Goal: Navigation & Orientation: Find specific page/section

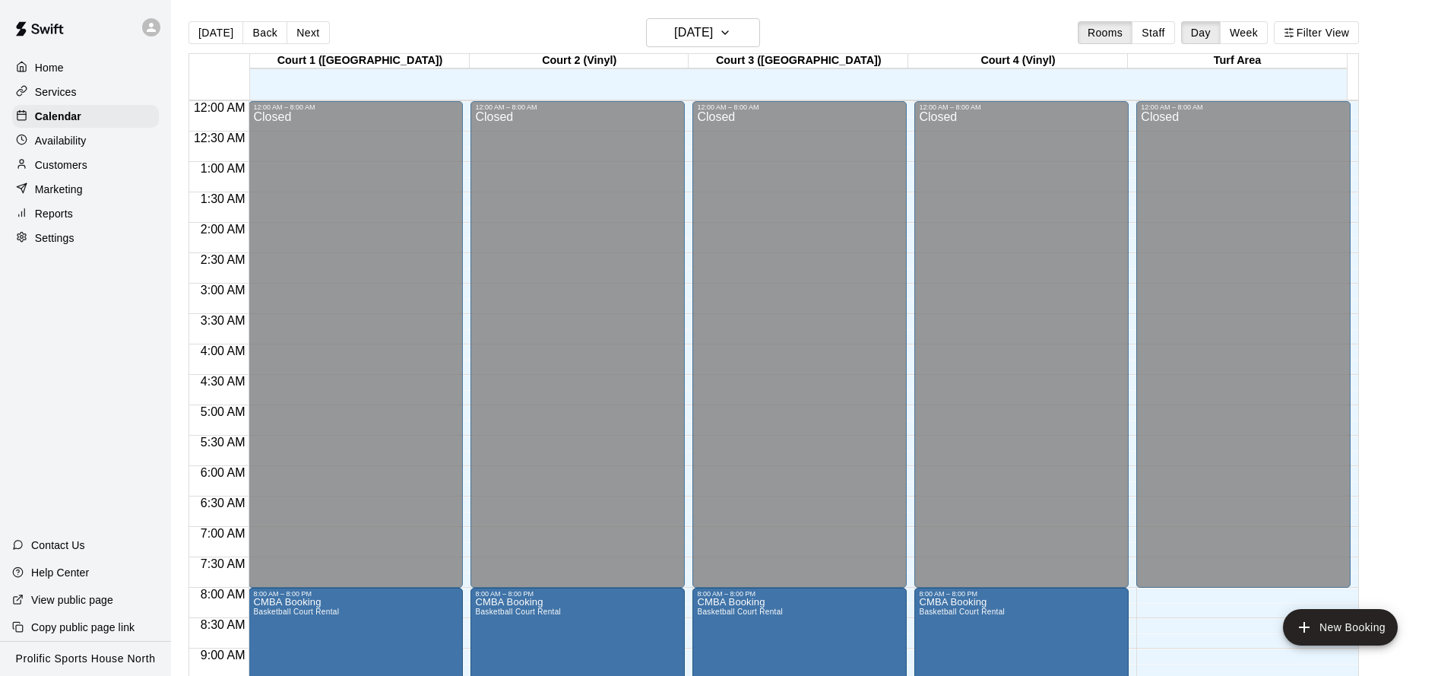
scroll to position [822, 0]
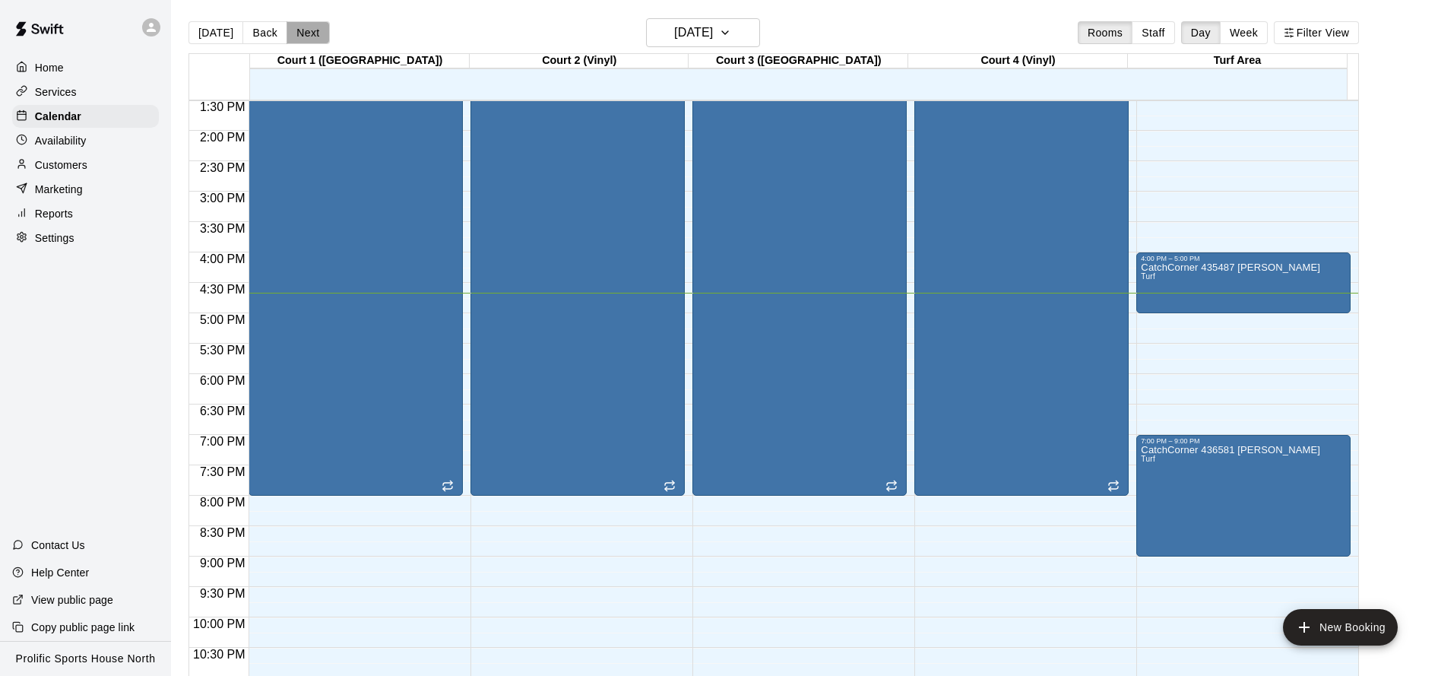
click at [306, 40] on button "Next" at bounding box center [308, 32] width 43 height 23
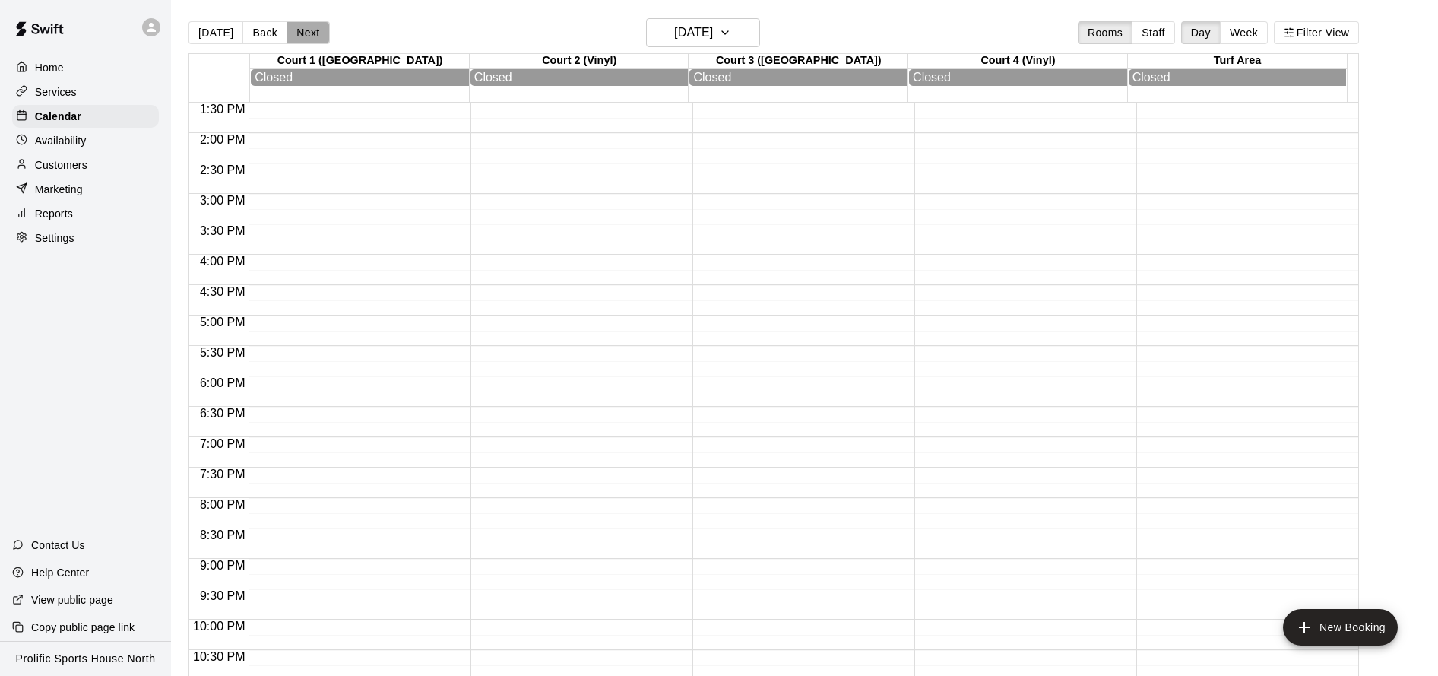
click at [306, 40] on button "Next" at bounding box center [308, 32] width 43 height 23
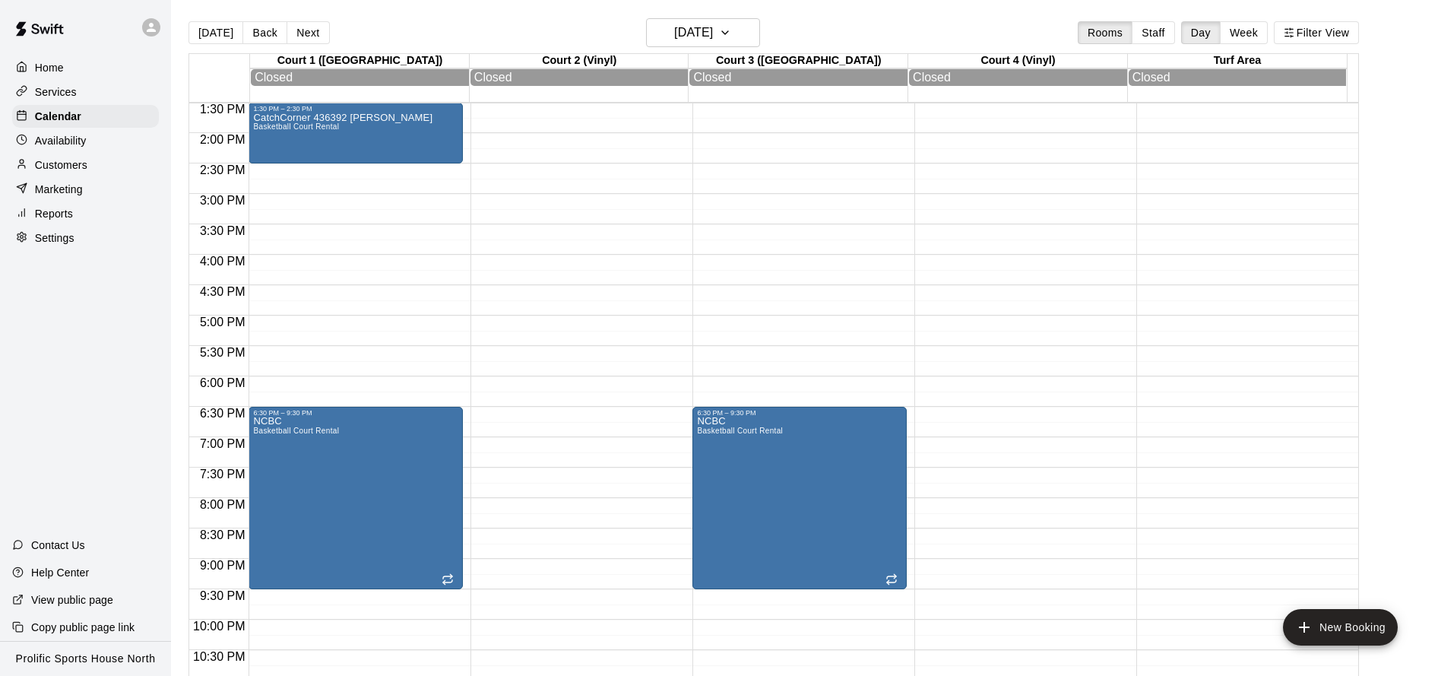
scroll to position [844, 0]
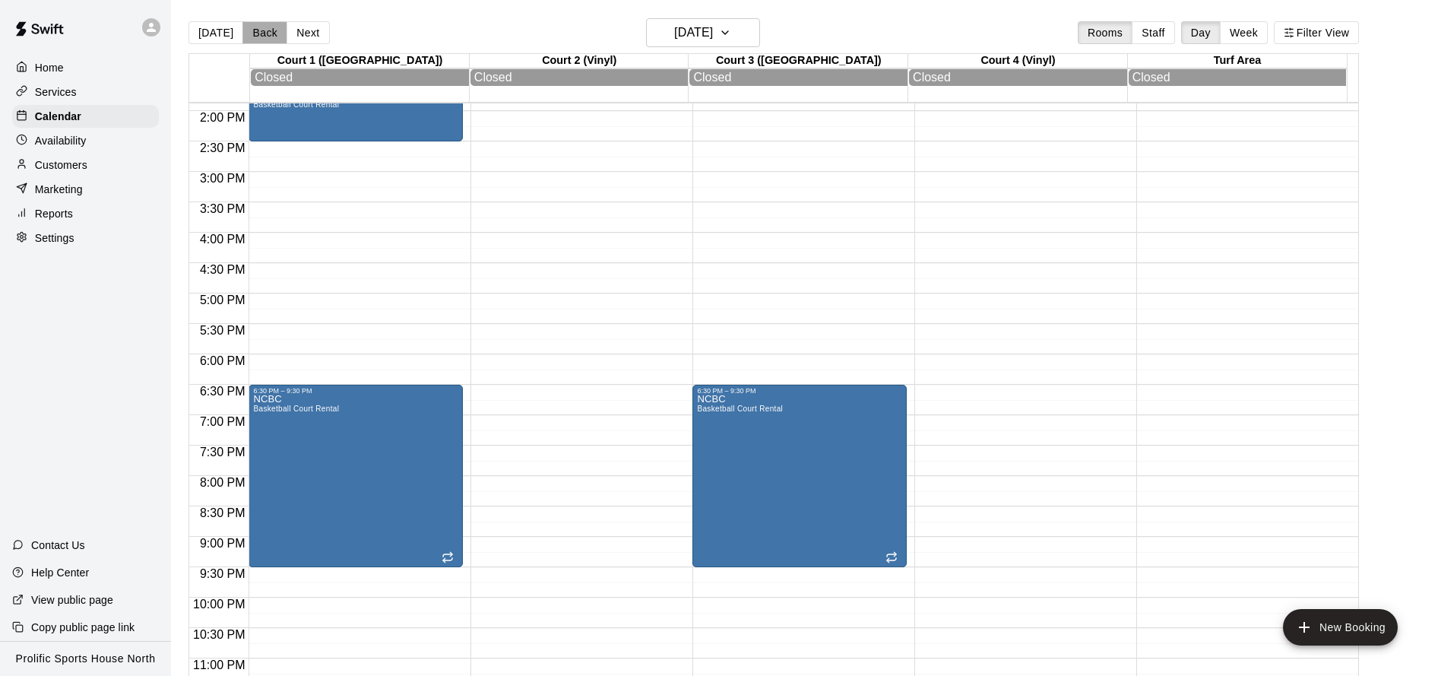
click at [247, 38] on button "Back" at bounding box center [264, 32] width 45 height 23
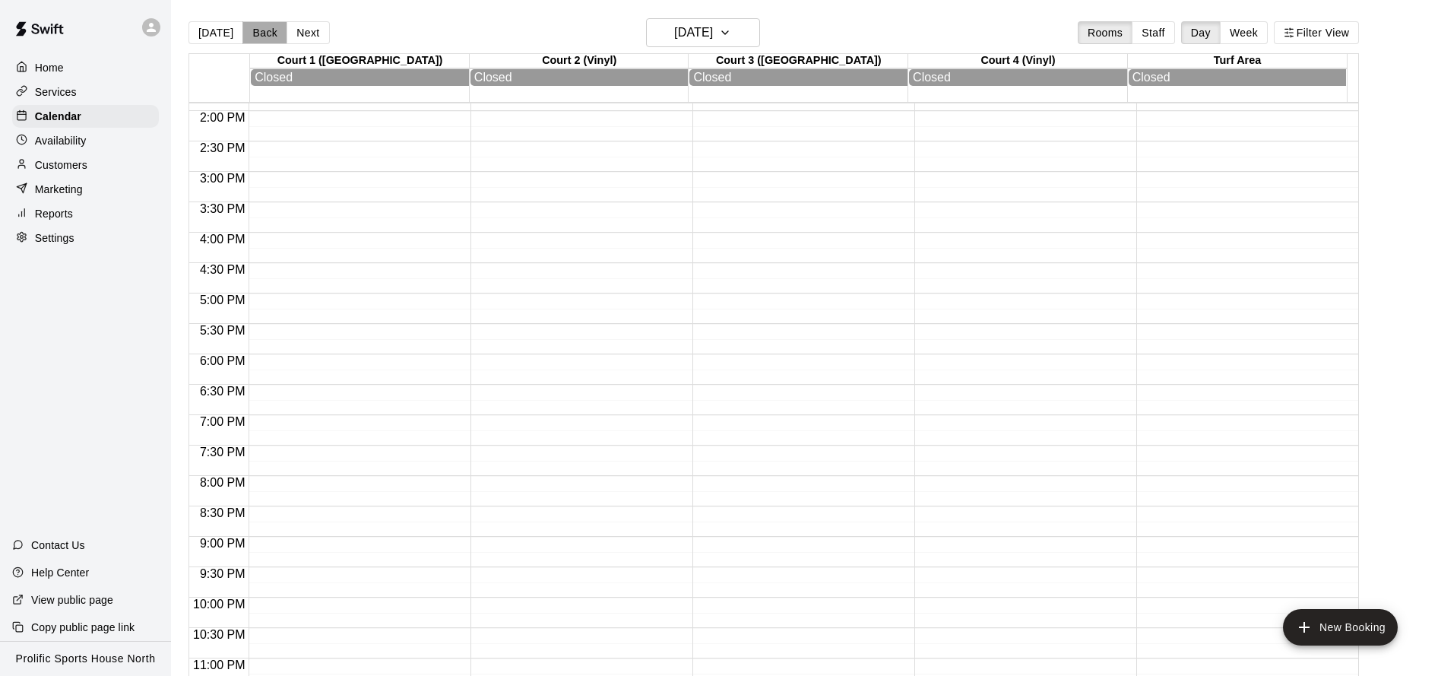
click at [268, 36] on button "Back" at bounding box center [264, 32] width 45 height 23
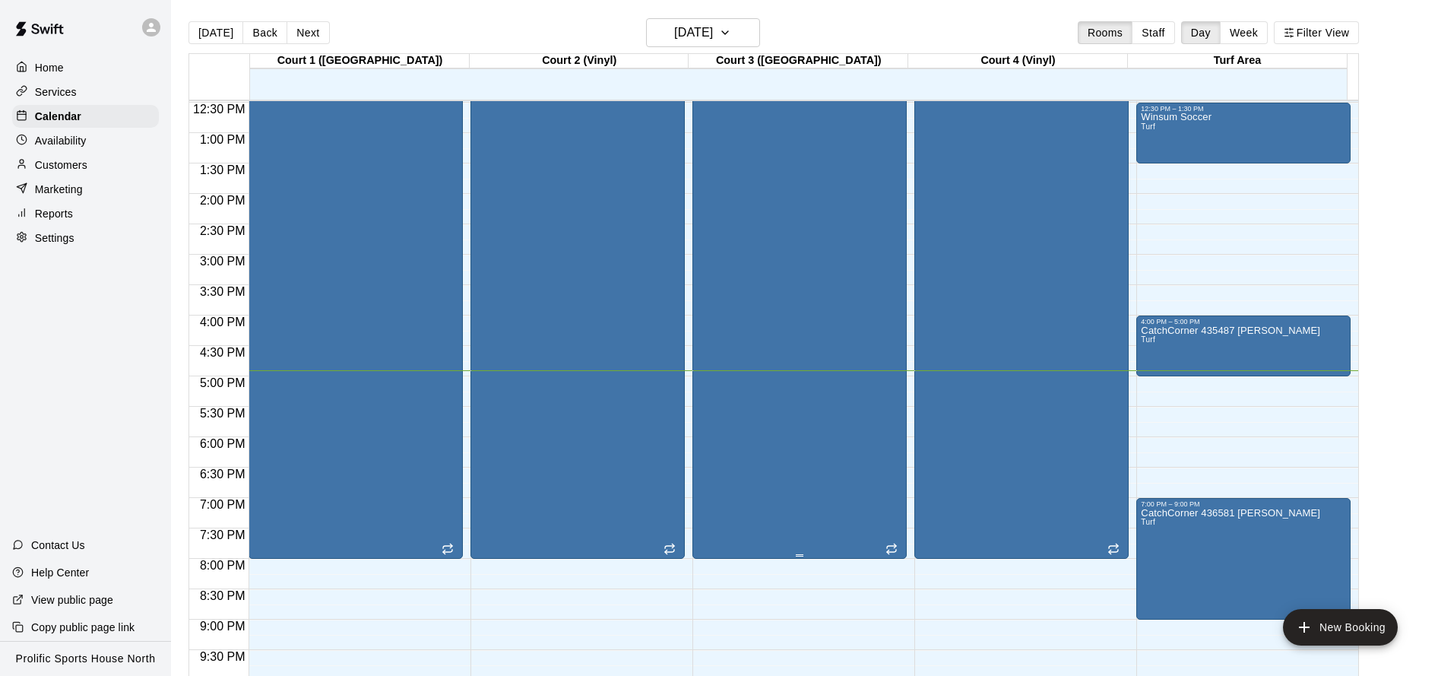
scroll to position [728, 0]
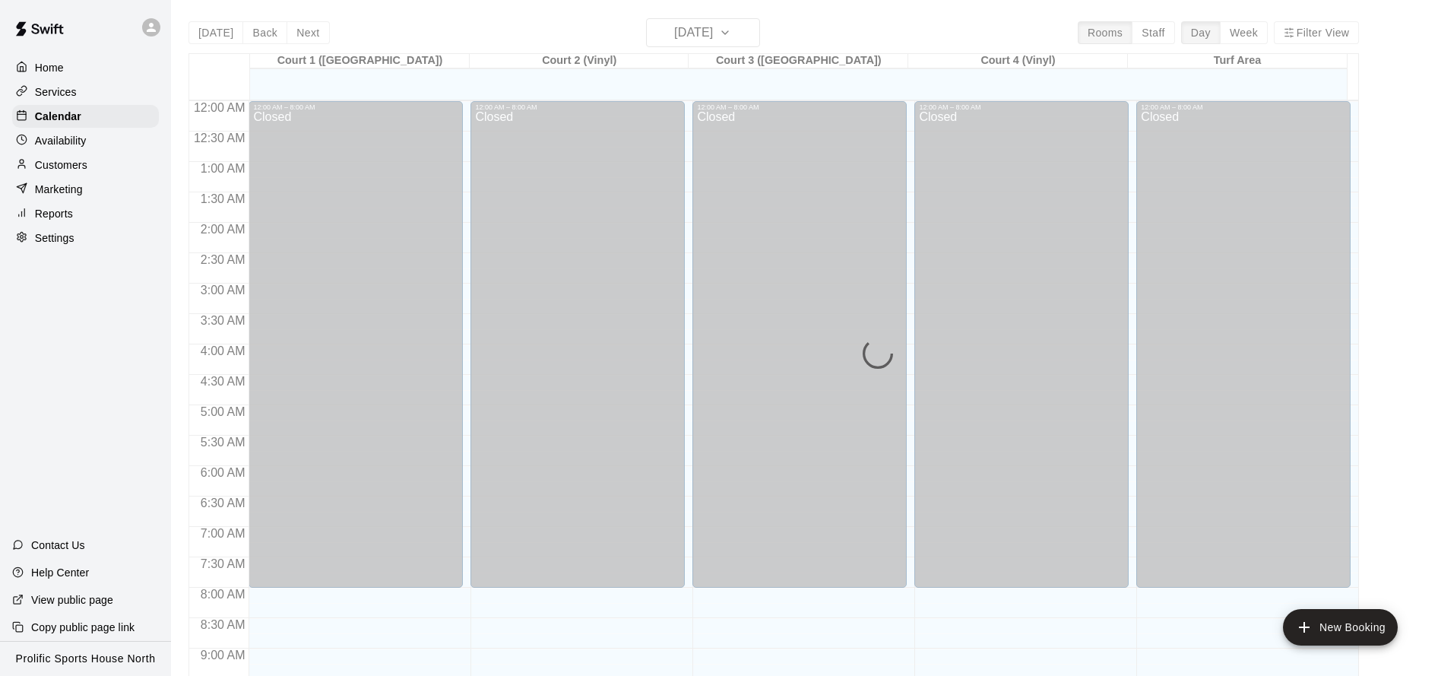
scroll to position [822, 0]
